Goal: Task Accomplishment & Management: Use online tool/utility

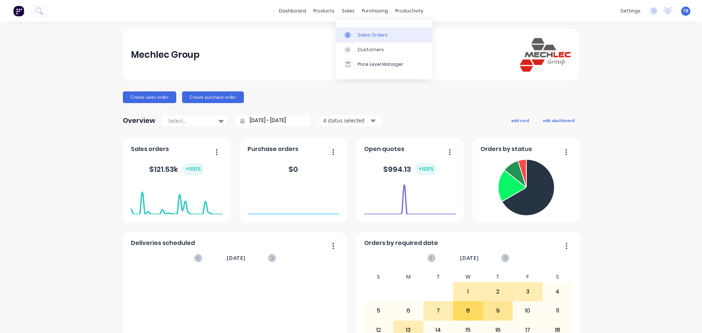
click at [354, 32] on div at bounding box center [349, 35] width 11 height 7
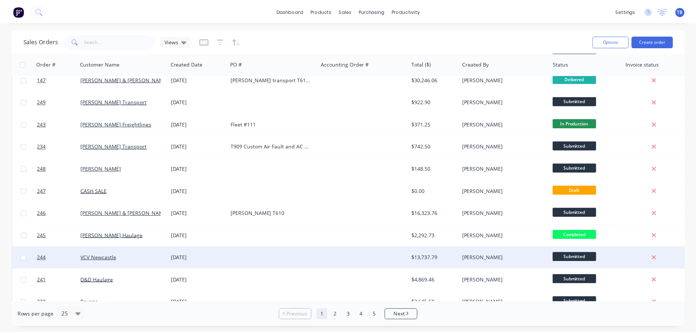
scroll to position [219, 0]
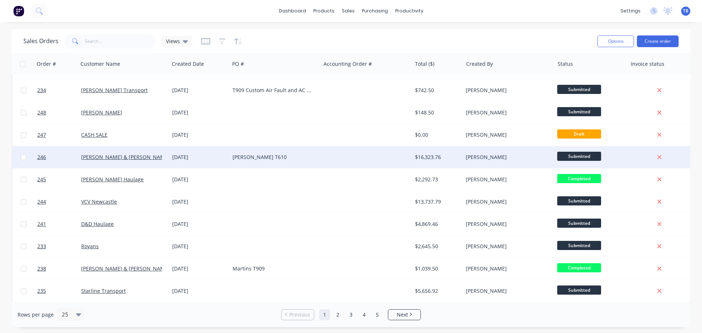
click at [213, 158] on div "[DATE]" at bounding box center [199, 157] width 54 height 7
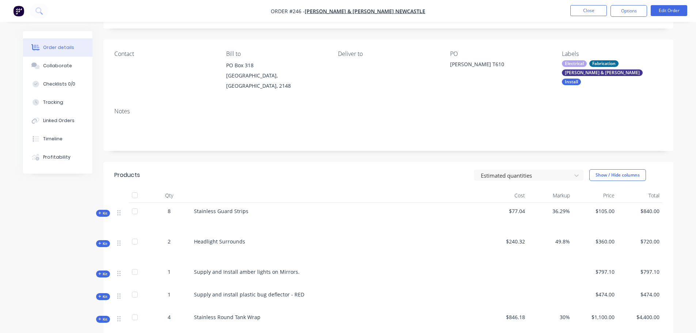
scroll to position [37, 0]
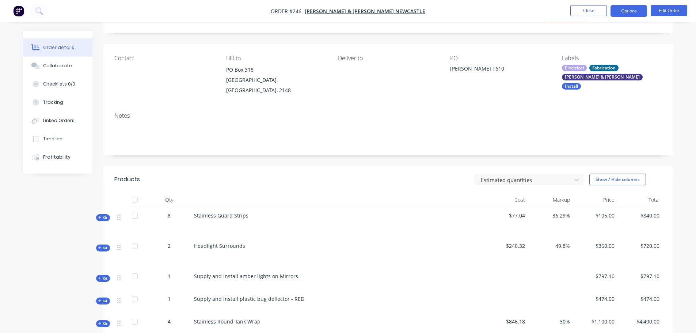
click at [625, 12] on button "Options" at bounding box center [629, 11] width 37 height 12
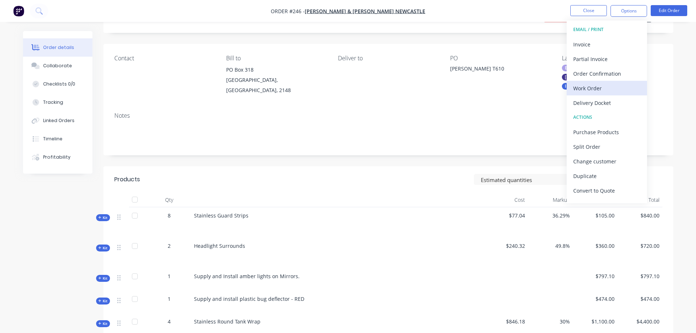
click at [597, 92] on div "Work Order" at bounding box center [606, 88] width 67 height 11
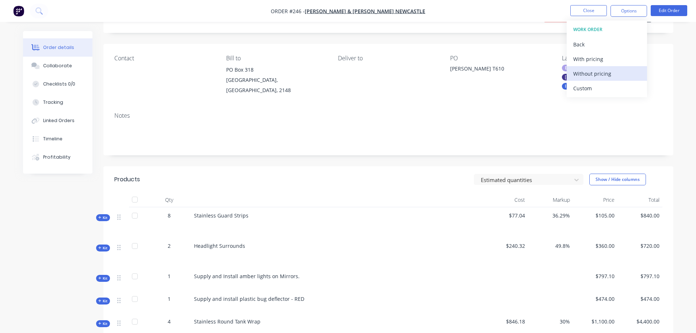
click at [609, 74] on div "Without pricing" at bounding box center [606, 73] width 67 height 11
